Goal: Check status

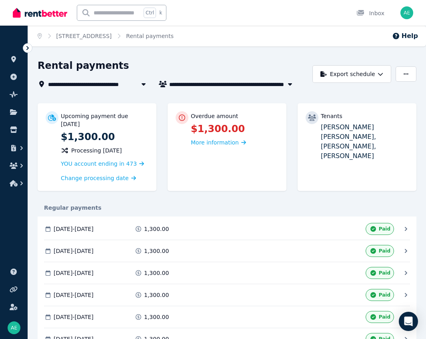
click at [87, 83] on span "[STREET_ADDRESS]" at bounding box center [81, 84] width 67 height 10
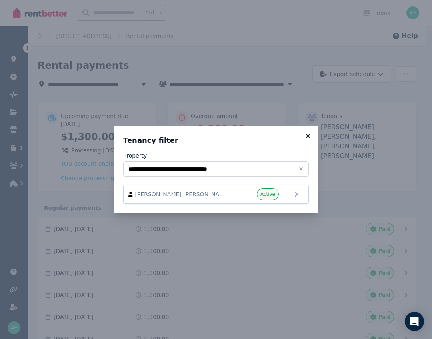
click at [309, 137] on icon at bounding box center [308, 136] width 4 height 4
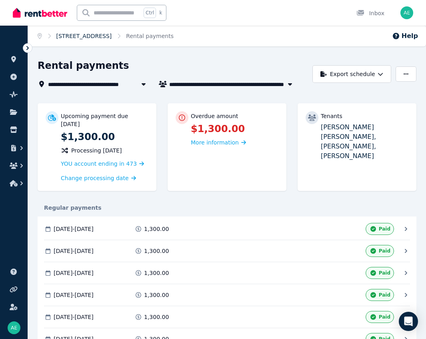
click at [97, 38] on link "[STREET_ADDRESS]" at bounding box center [84, 36] width 56 height 6
